Goal: Navigation & Orientation: Find specific page/section

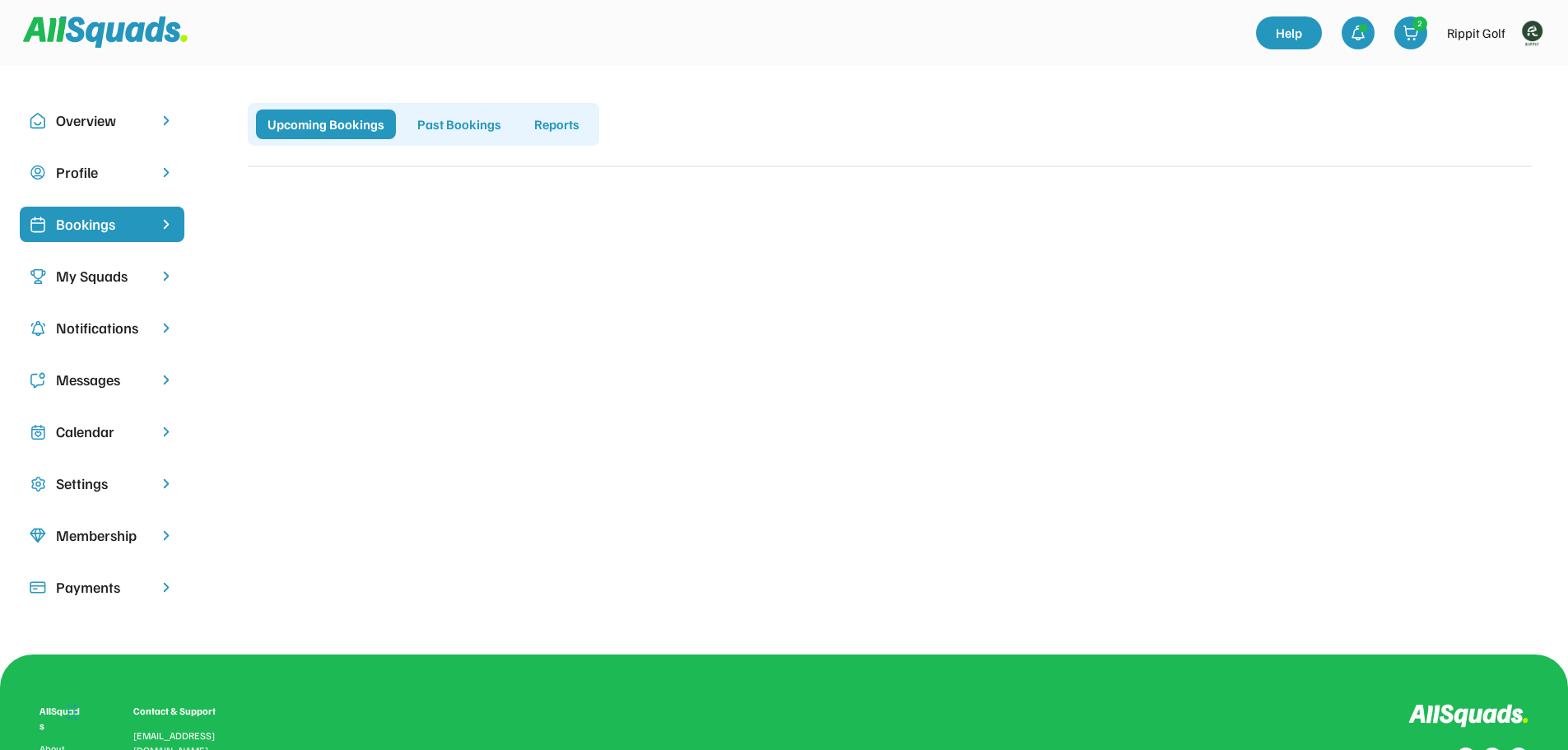
click at [1537, 25] on img at bounding box center [1532, 32] width 32 height 32
click at [1499, 70] on link "Profile" at bounding box center [1510, 72] width 97 height 32
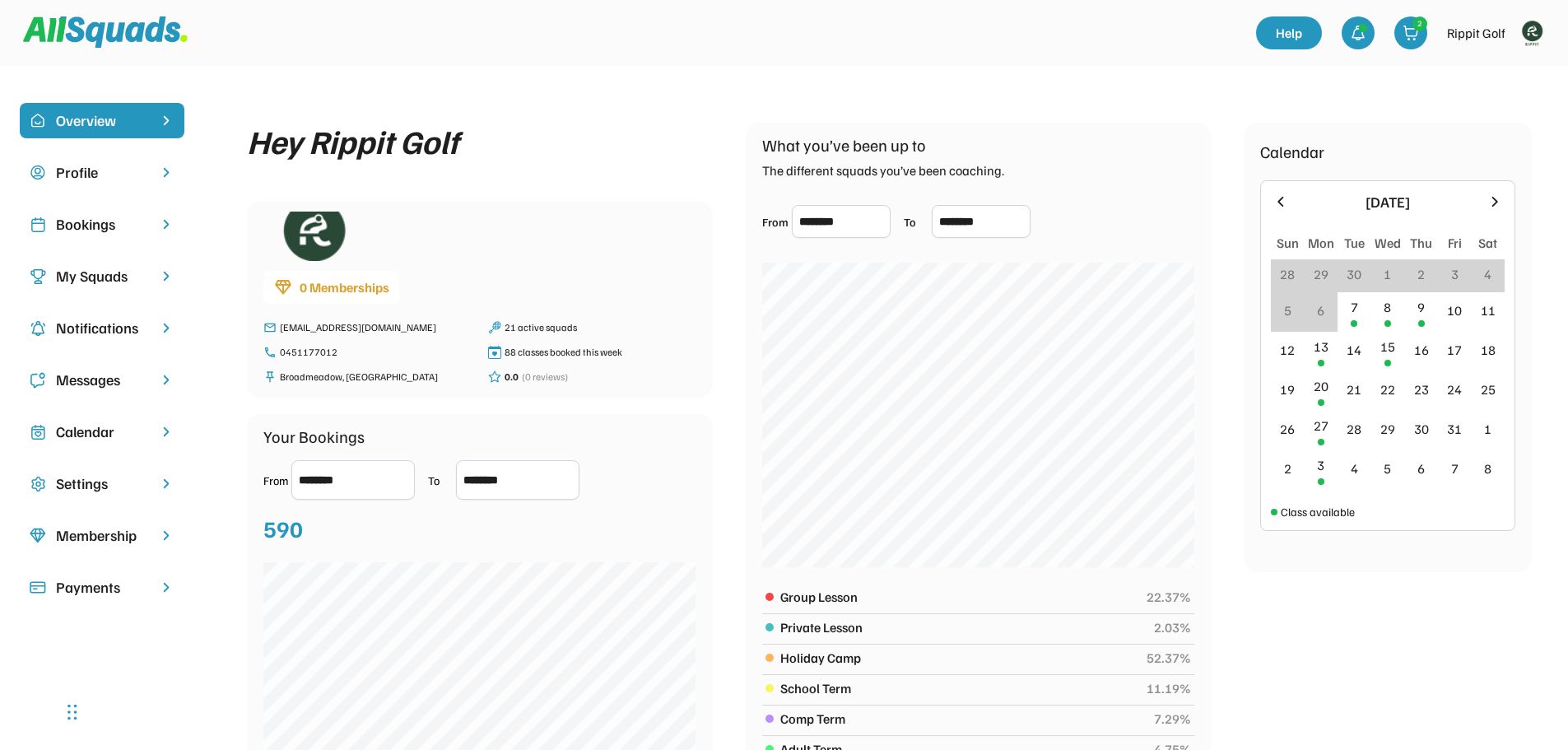
click at [105, 216] on div "Bookings" at bounding box center [102, 224] width 92 height 23
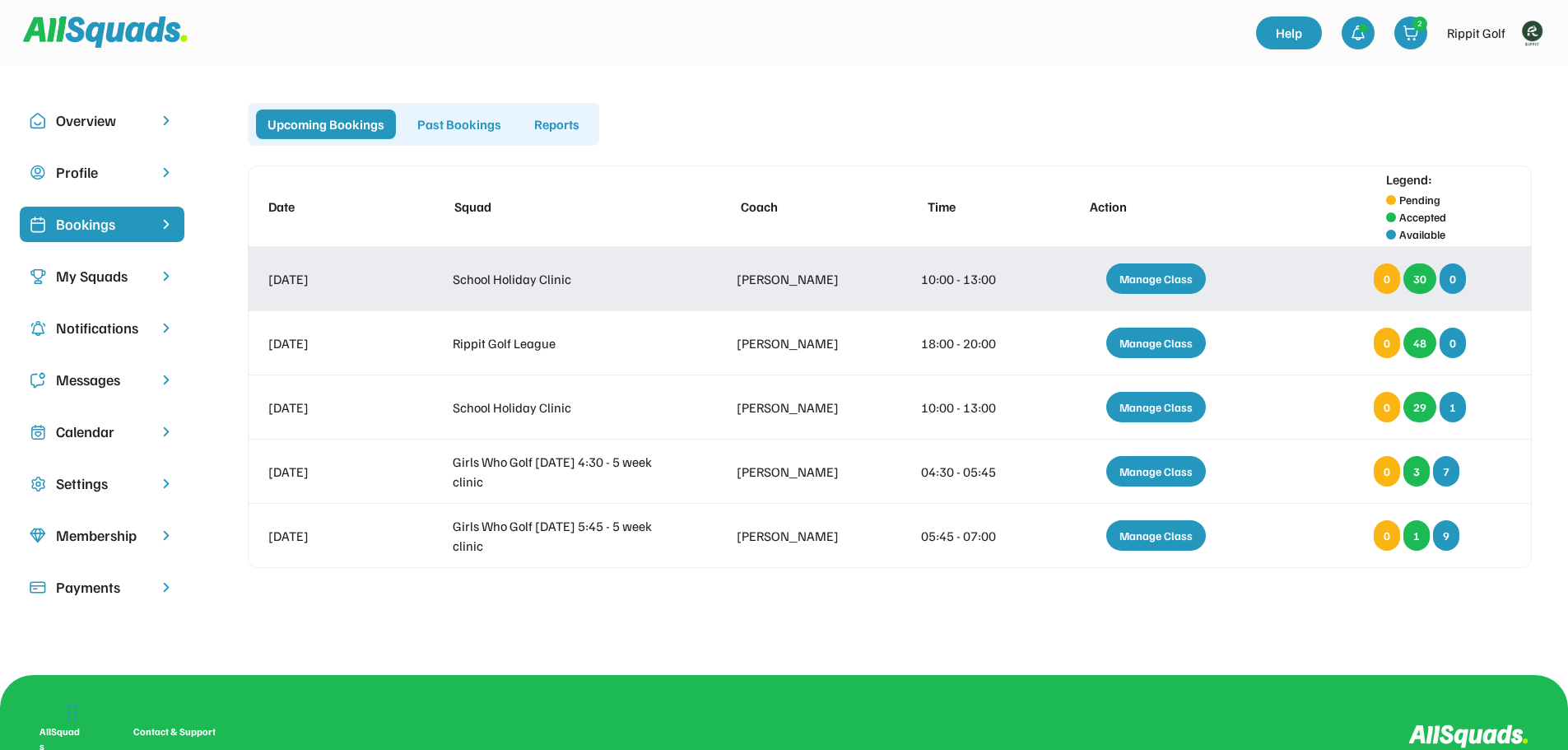
click at [1141, 275] on div "Manage Class" at bounding box center [1156, 279] width 99 height 31
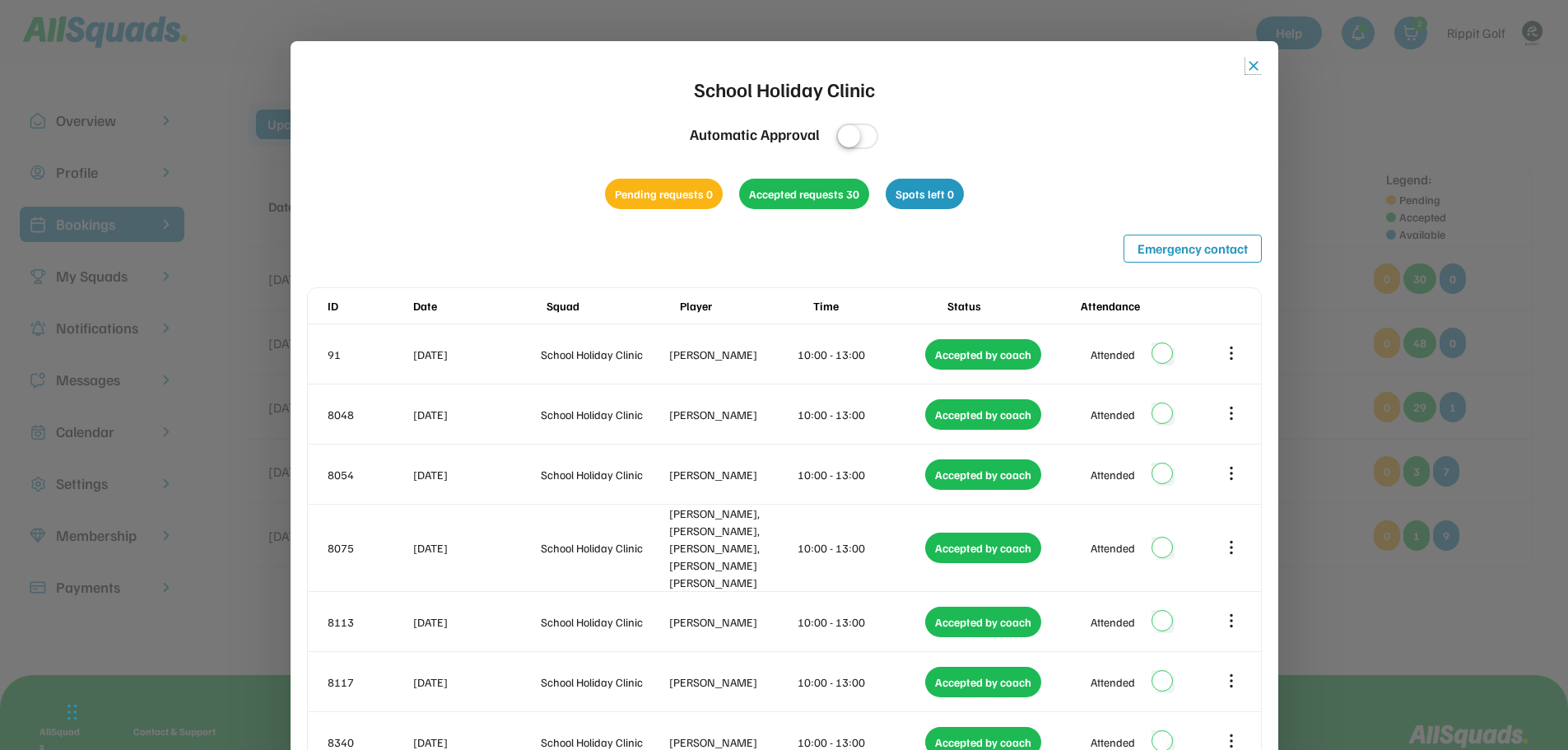
click at [1248, 70] on button "close" at bounding box center [1253, 66] width 16 height 16
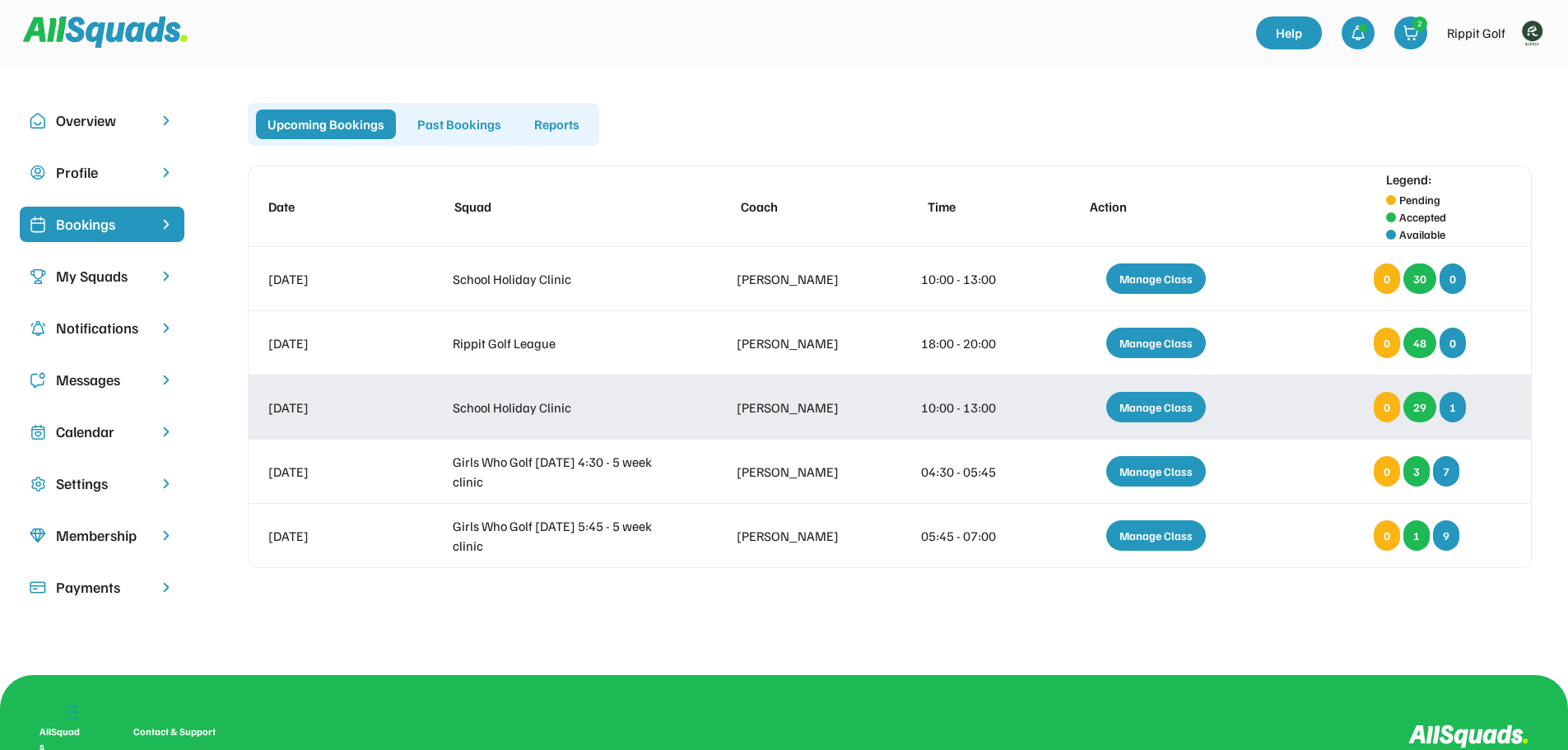
click at [1167, 403] on div "Manage Class" at bounding box center [1156, 407] width 99 height 31
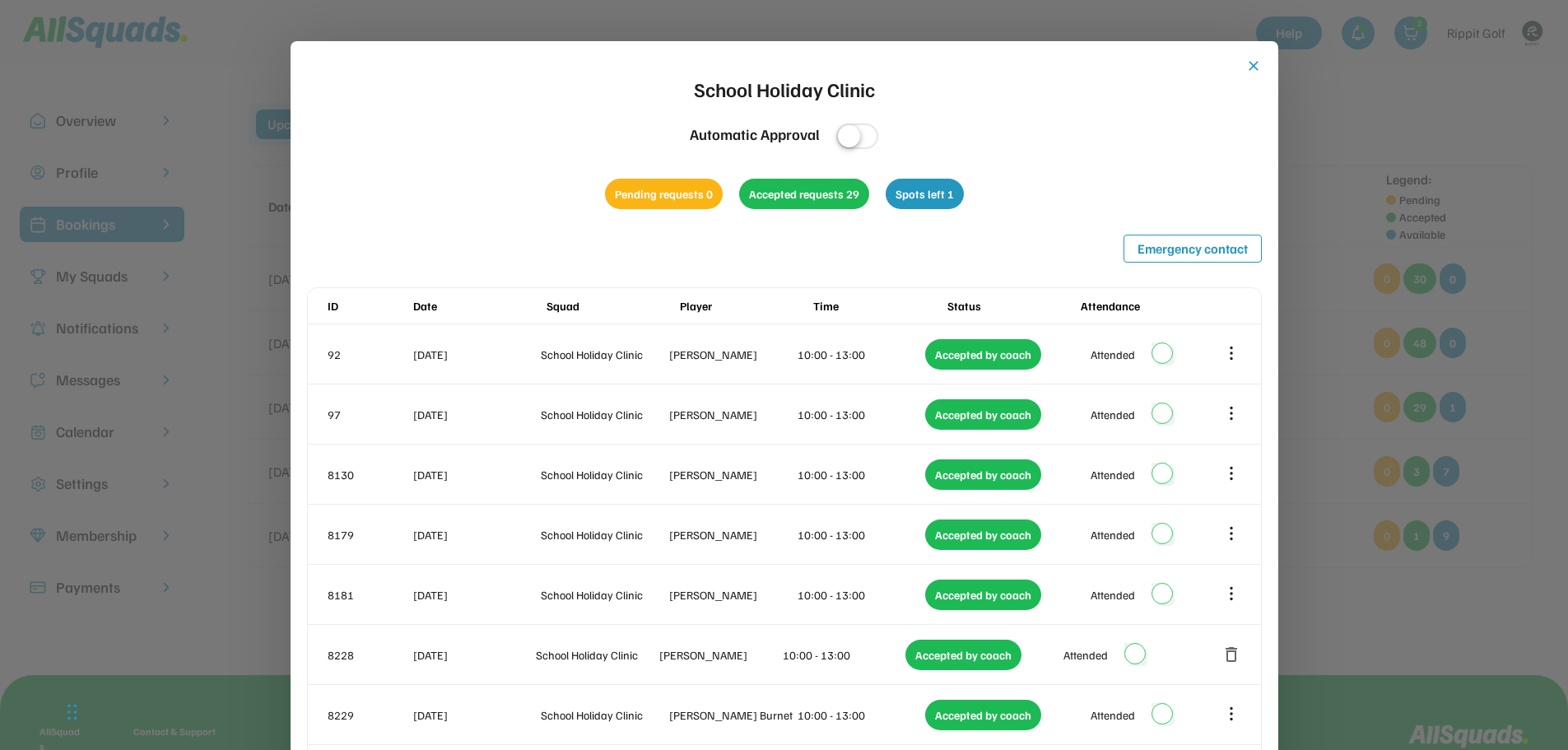
click at [1255, 63] on button "close" at bounding box center [1253, 66] width 16 height 16
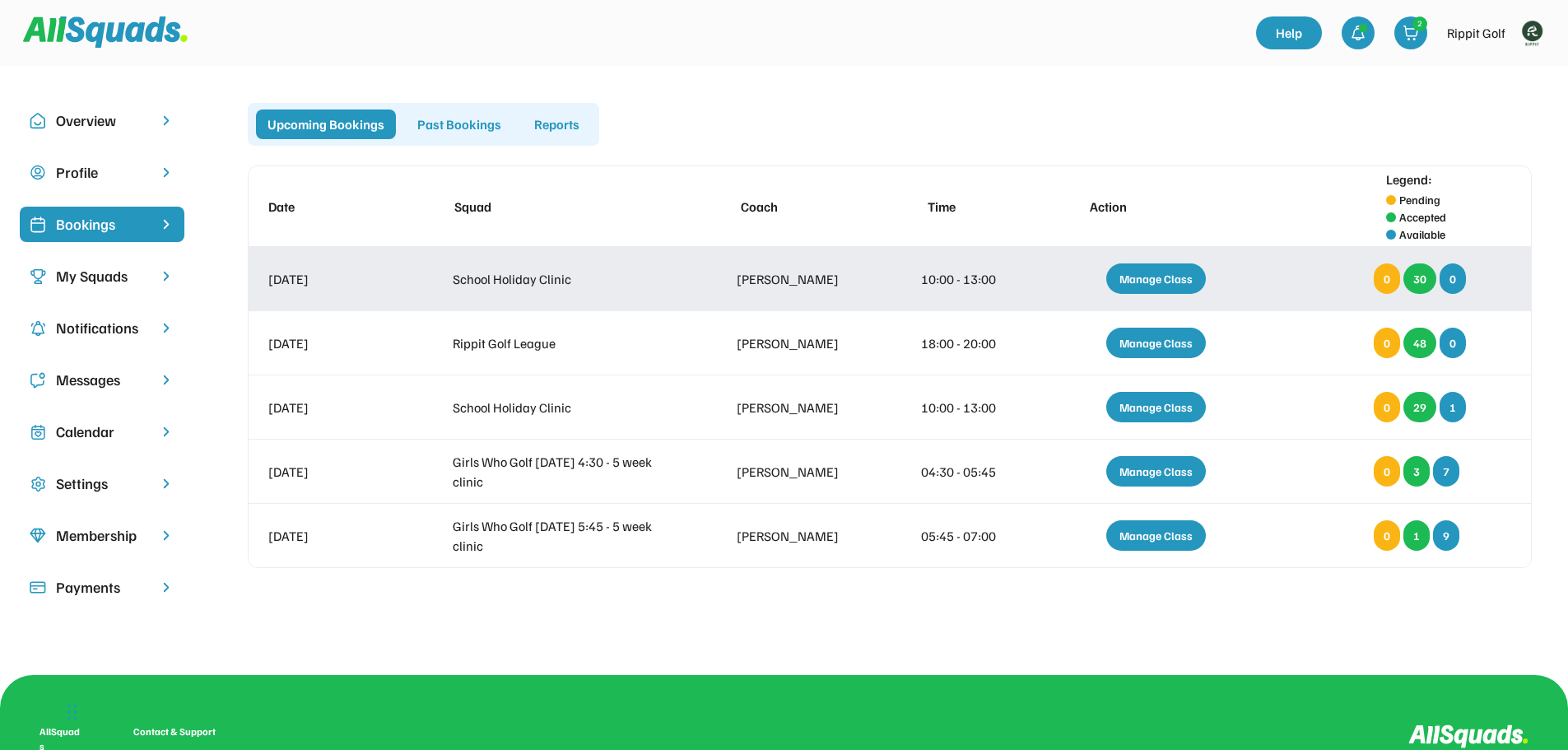
click at [1150, 275] on div "Manage Class" at bounding box center [1156, 279] width 99 height 31
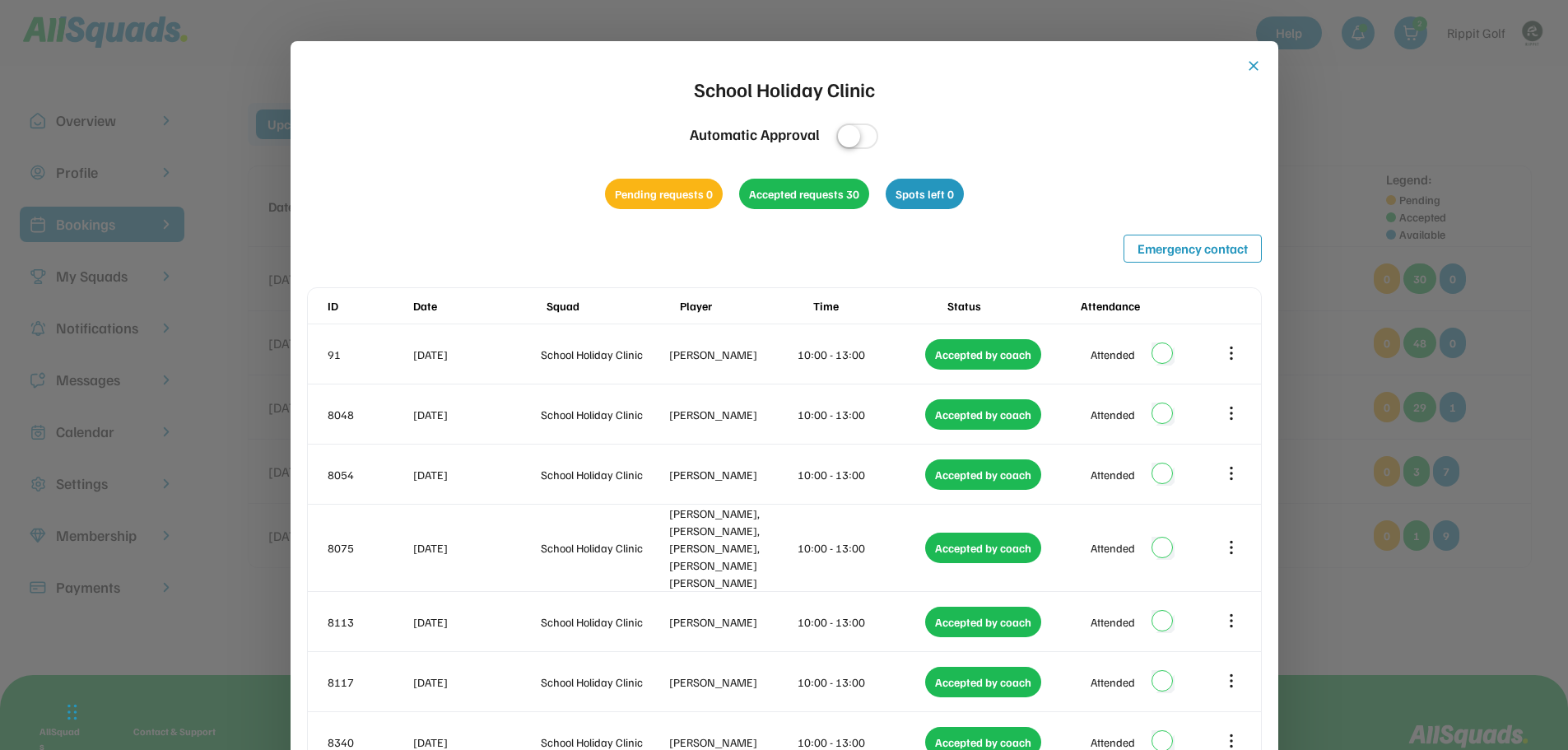
click at [1246, 63] on button "close" at bounding box center [1253, 66] width 16 height 16
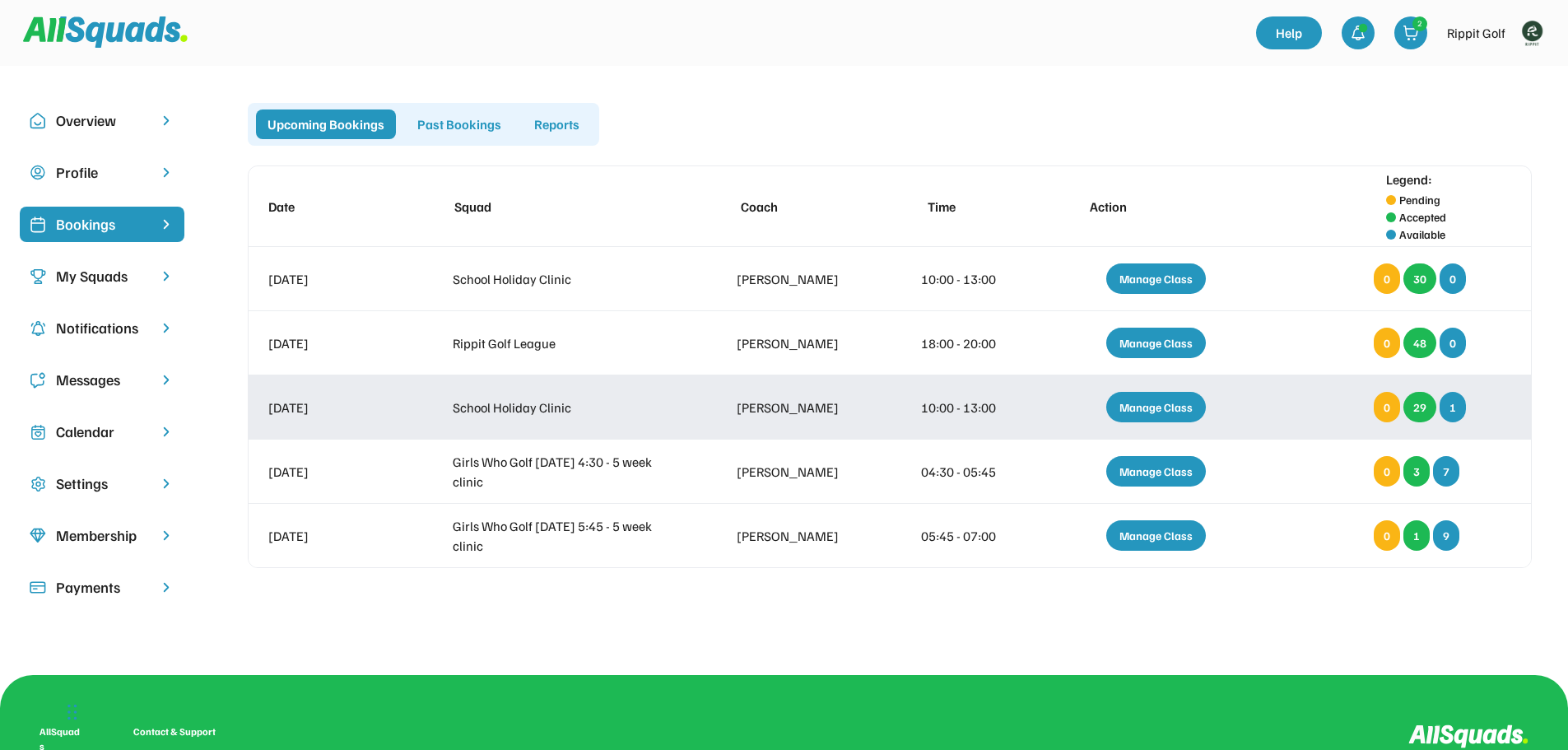
click at [1424, 419] on div "29" at bounding box center [1420, 407] width 32 height 31
click at [1424, 414] on div "29" at bounding box center [1420, 407] width 32 height 31
click at [1151, 414] on div "Manage Class" at bounding box center [1156, 407] width 99 height 31
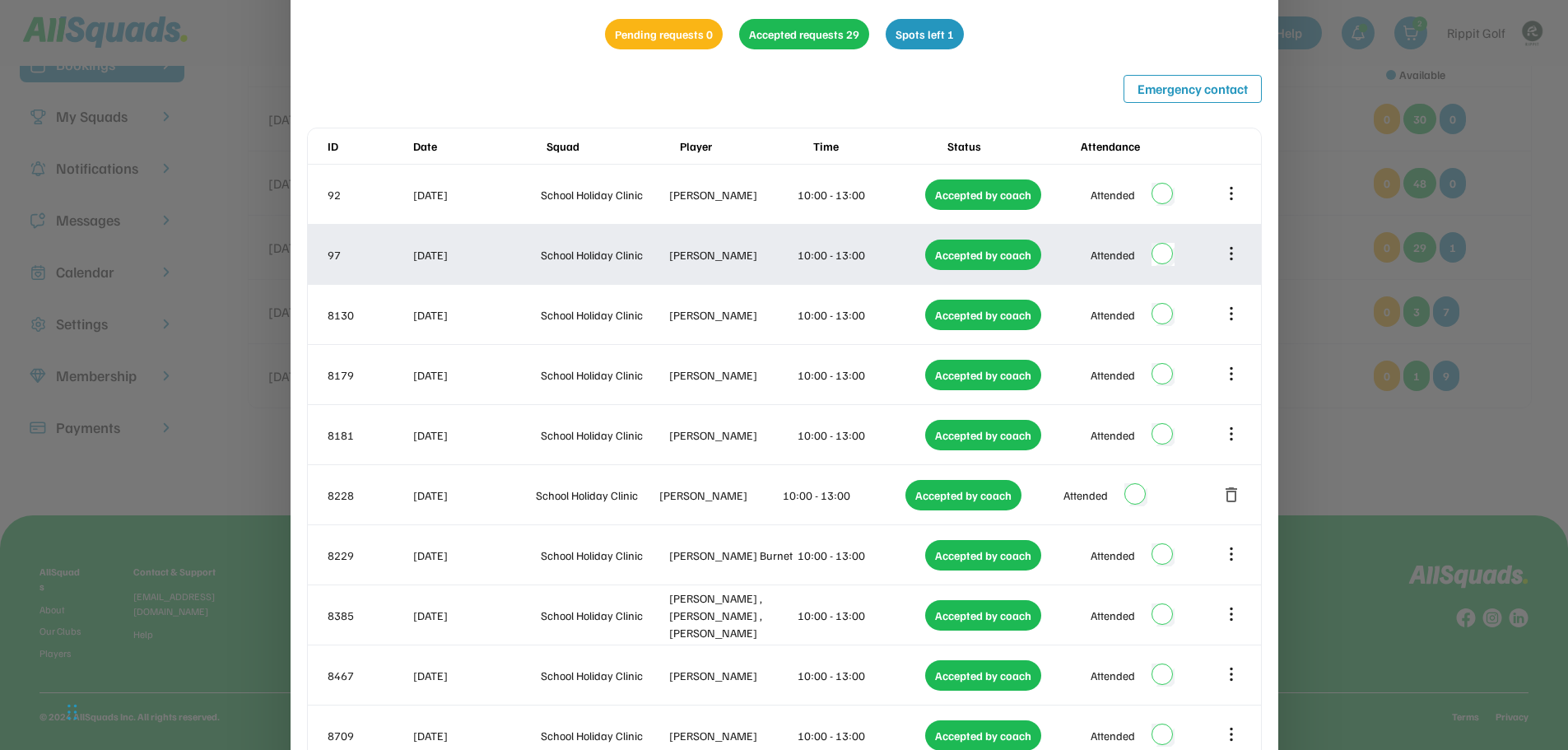
scroll to position [164, 0]
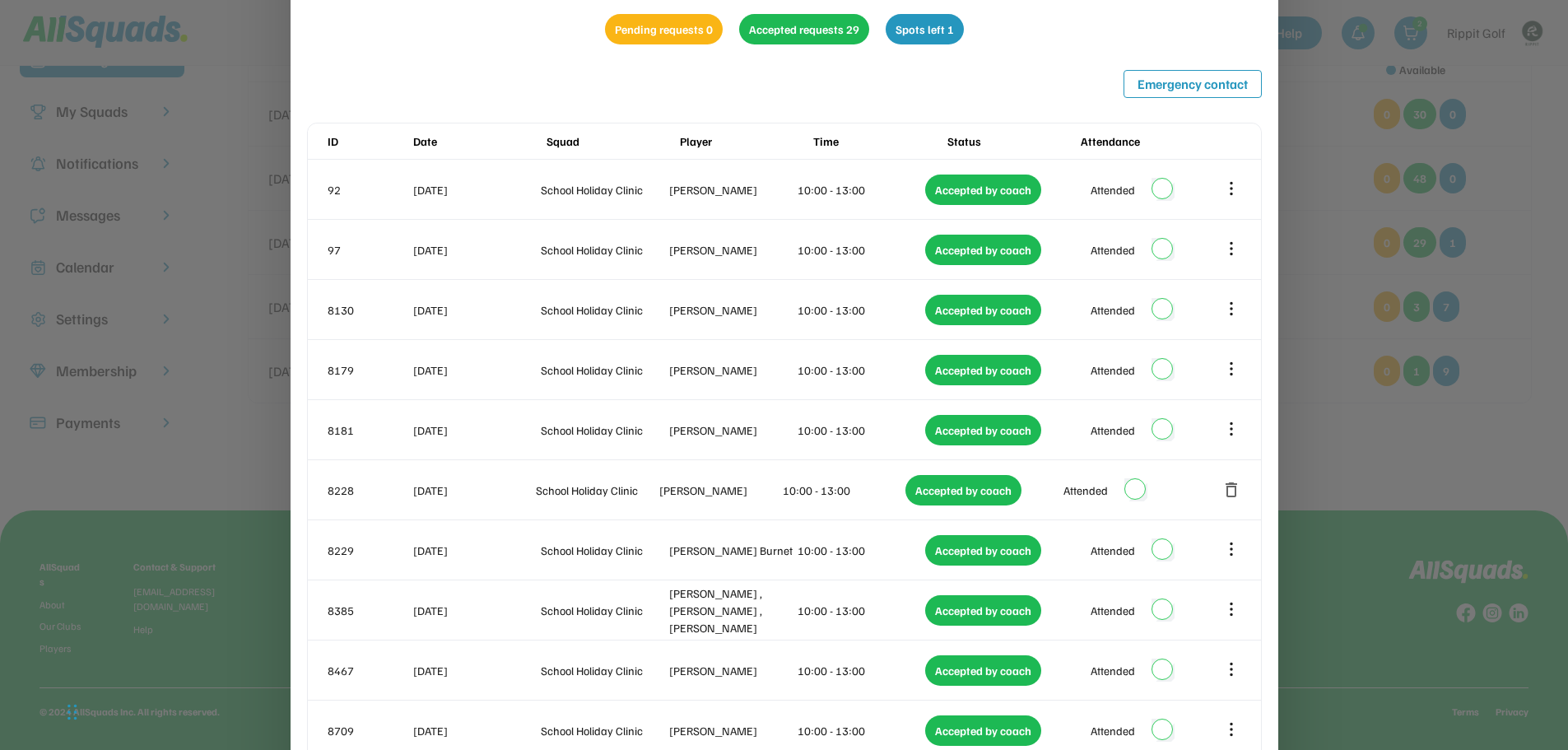
click at [1331, 319] on div at bounding box center [784, 375] width 1568 height 750
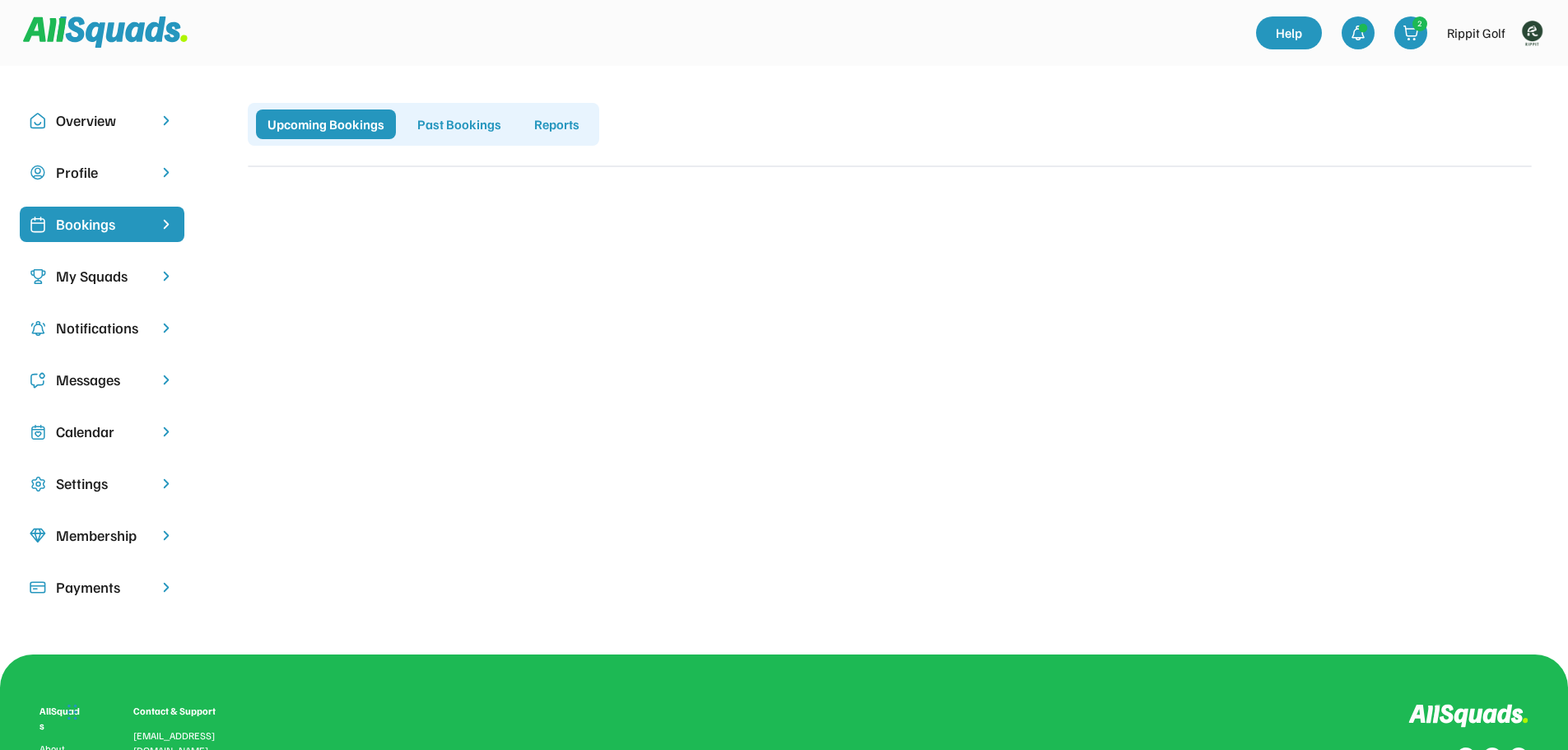
click at [108, 269] on div "My Squads" at bounding box center [102, 276] width 92 height 23
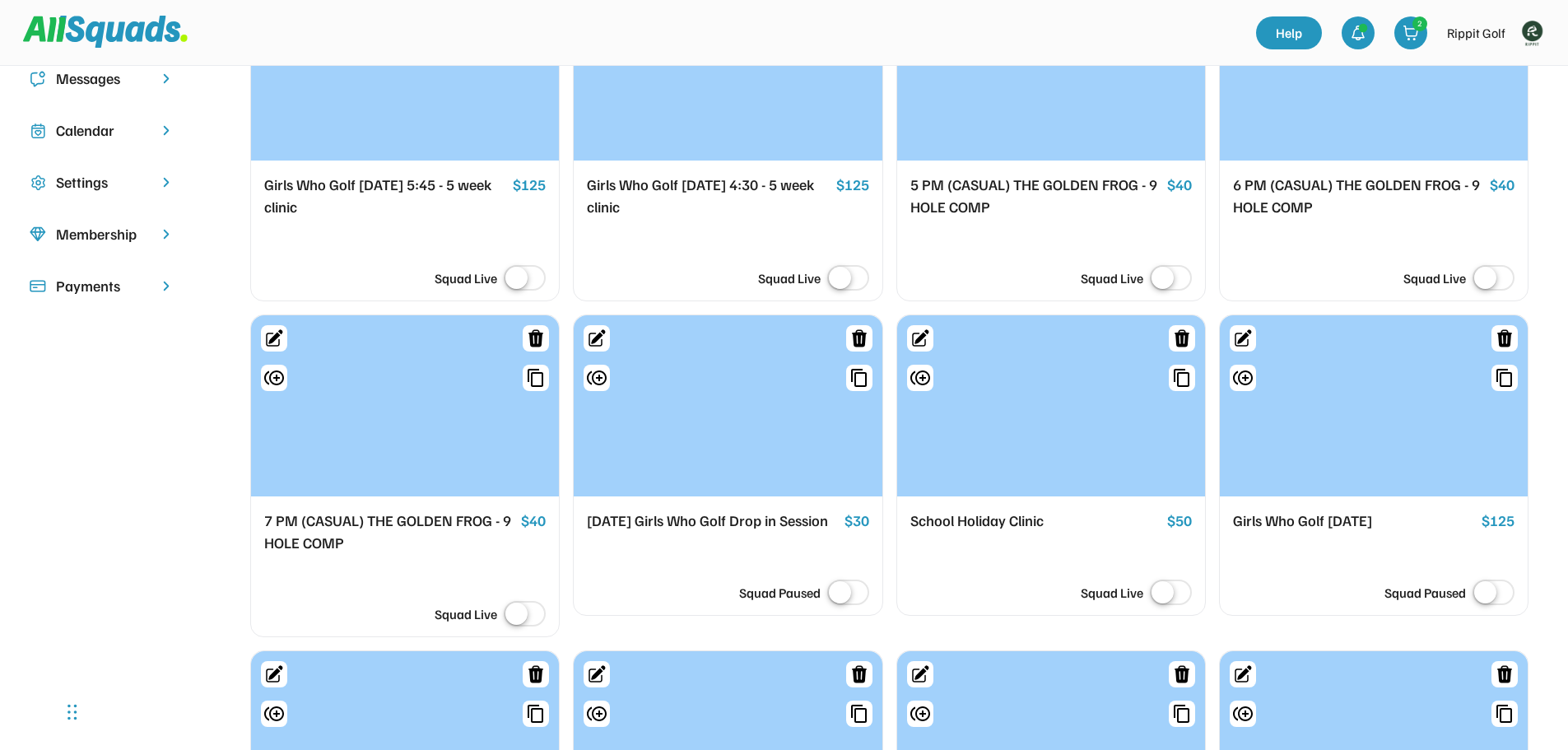
scroll to position [329, 0]
